Goal: Check status: Check status

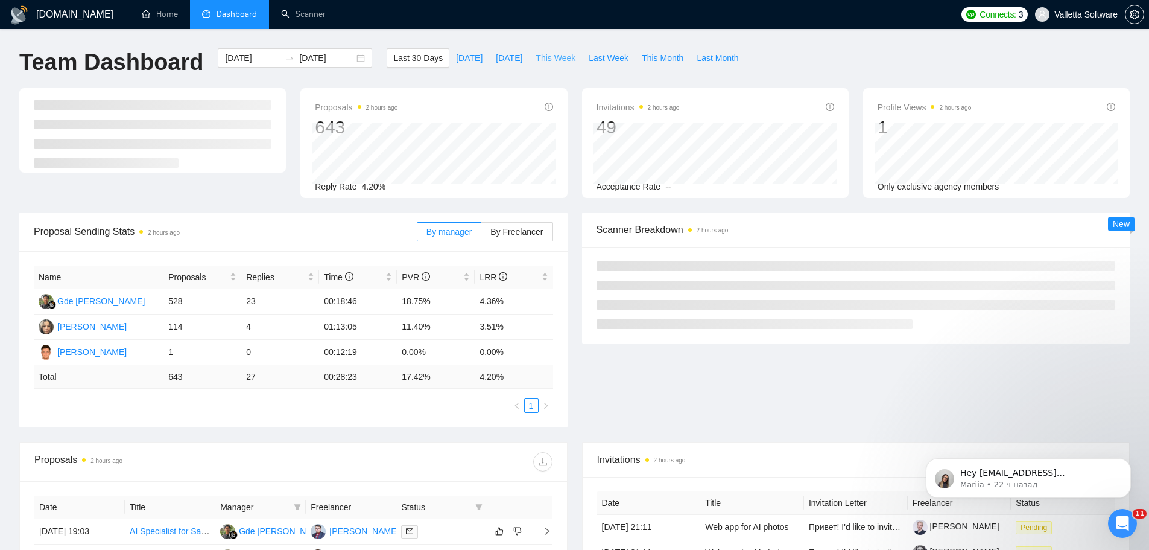
click at [557, 54] on span "This Week" at bounding box center [556, 57] width 40 height 13
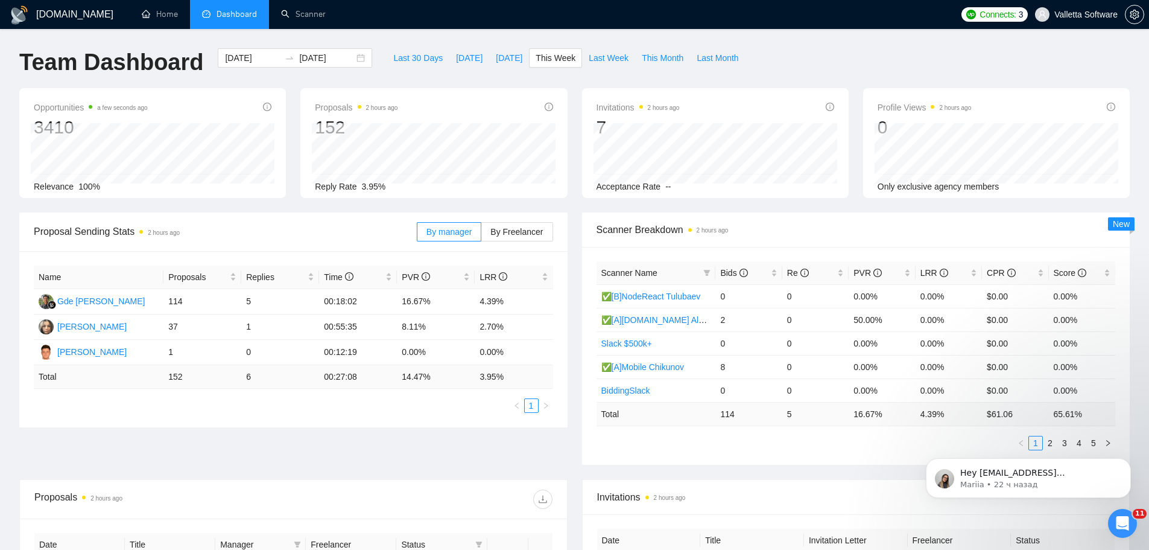
click at [515, 221] on div "By manager By Freelancer" at bounding box center [485, 231] width 136 height 39
click at [519, 232] on span "By Freelancer" at bounding box center [516, 232] width 52 height 10
click at [481, 235] on input "By Freelancer" at bounding box center [481, 235] width 0 height 0
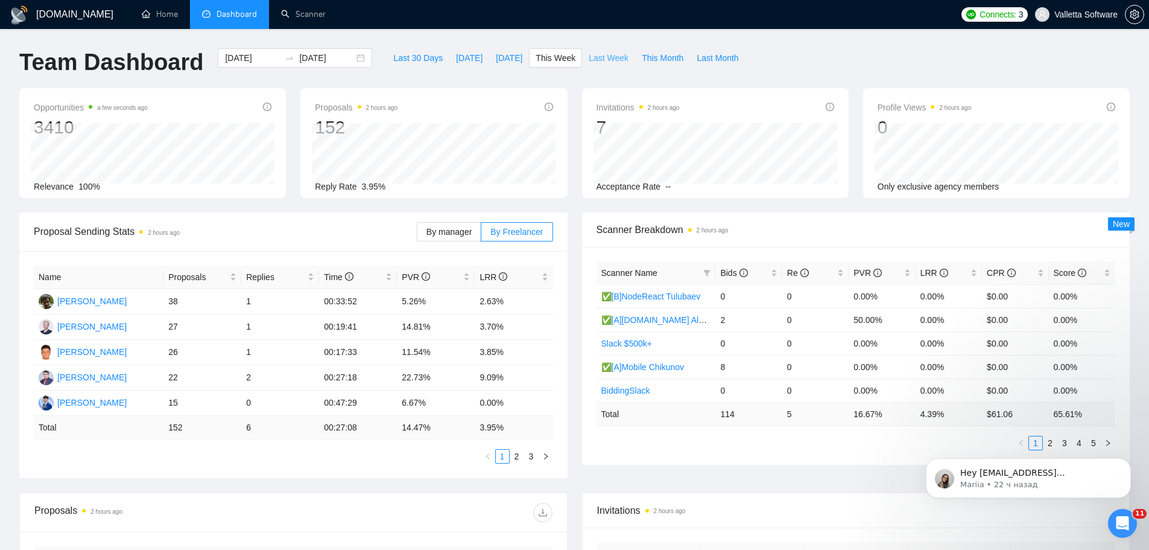
click at [612, 55] on span "Last Week" at bounding box center [609, 57] width 40 height 13
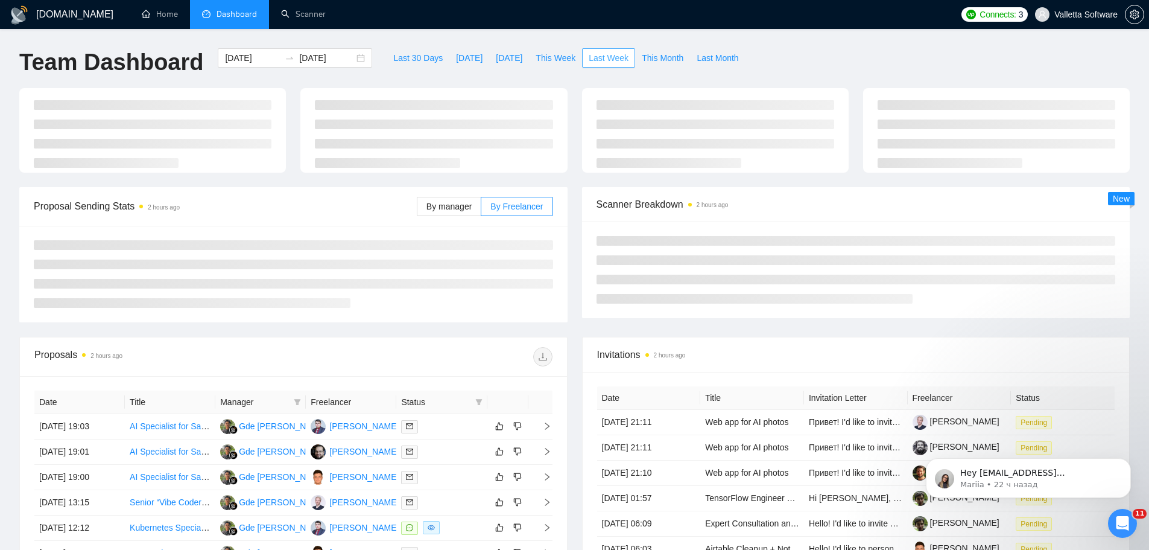
type input "[DATE]"
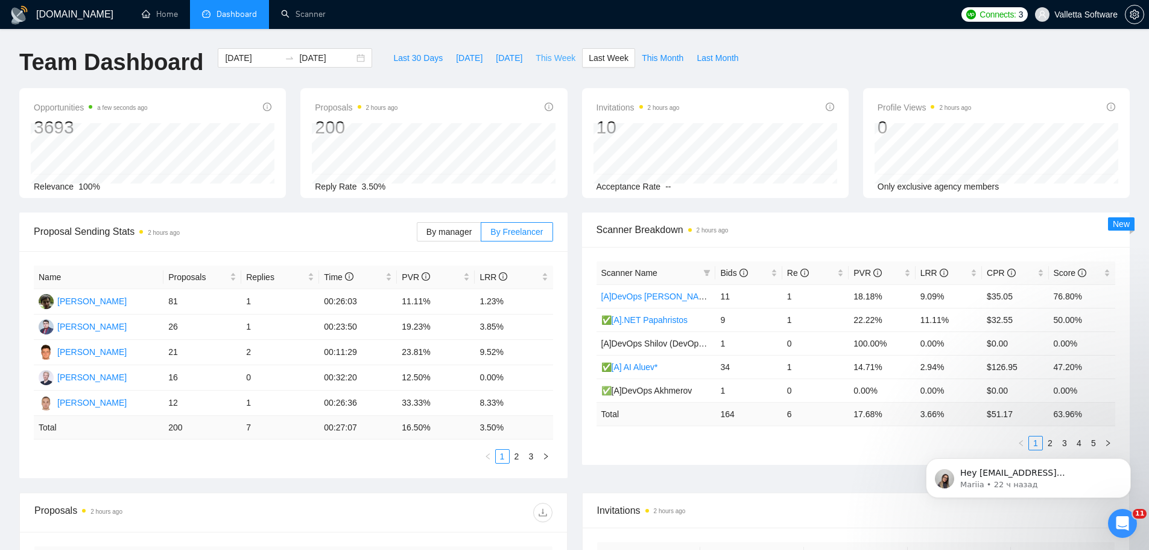
click at [539, 55] on span "This Week" at bounding box center [556, 57] width 40 height 13
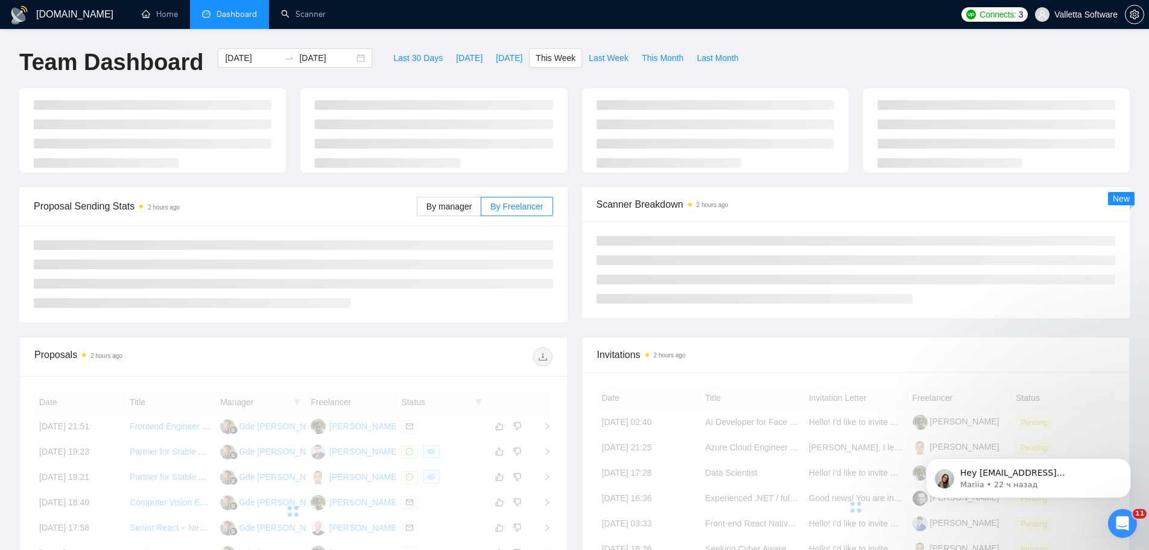
type input "[DATE]"
